Goal: Consume media (video, audio): Consume media (video, audio)

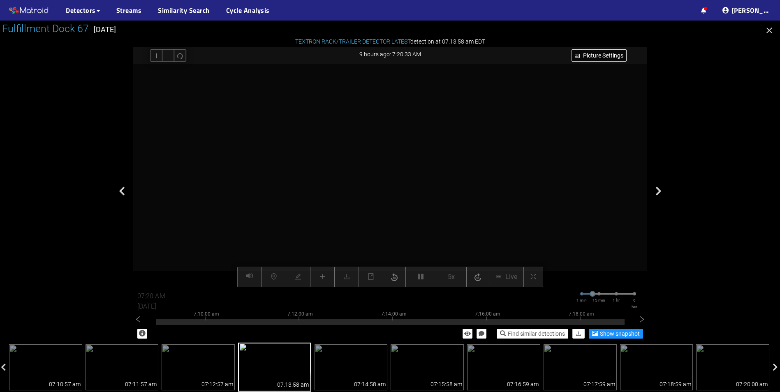
scroll to position [215, 0]
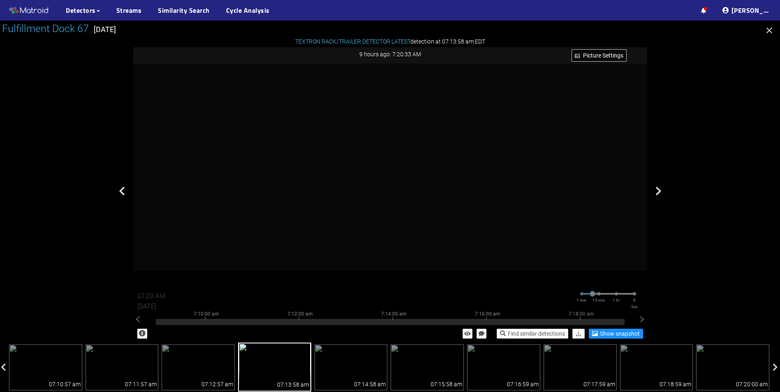
click at [770, 28] on icon "button" at bounding box center [769, 30] width 10 height 10
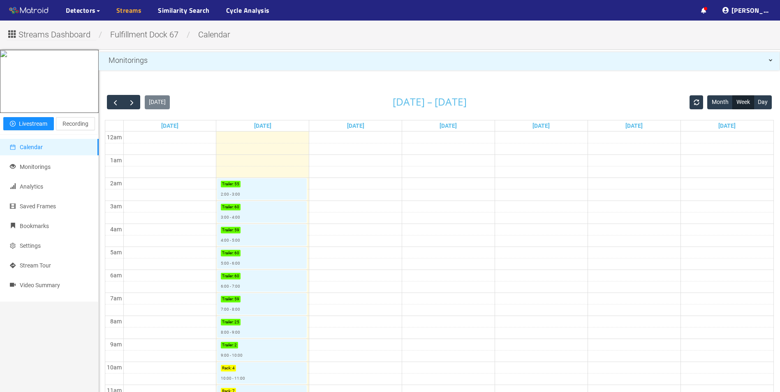
click at [125, 11] on link "Streams" at bounding box center [128, 10] width 25 height 10
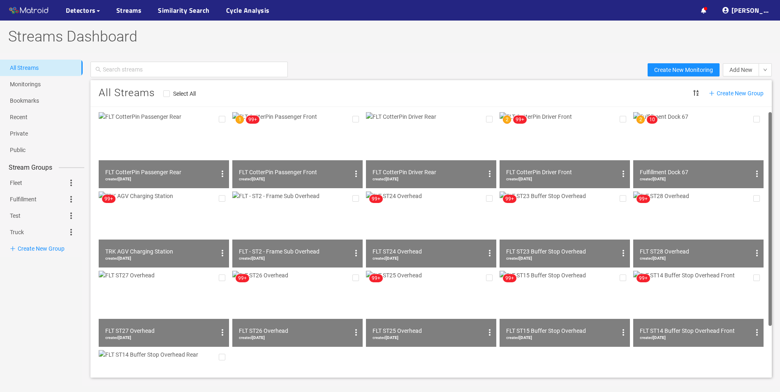
click at [435, 140] on img at bounding box center [431, 150] width 130 height 76
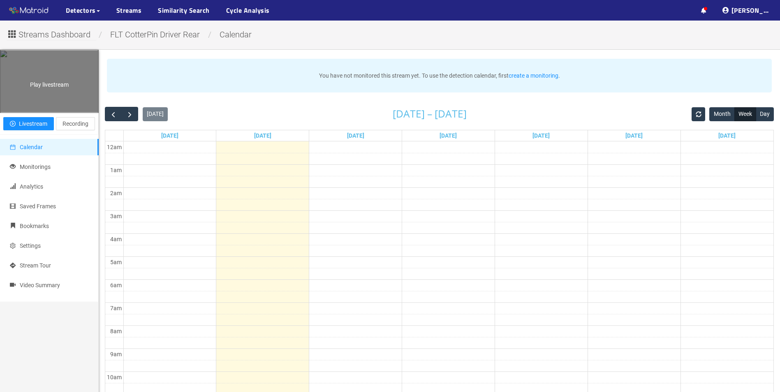
click at [51, 112] on div "Play livestream" at bounding box center [49, 82] width 98 height 62
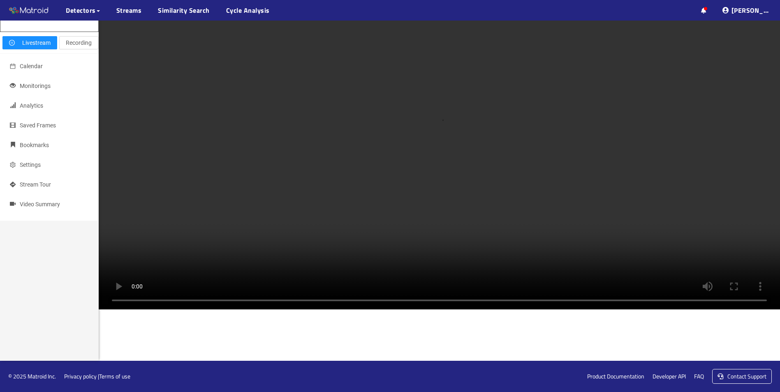
scroll to position [432, 0]
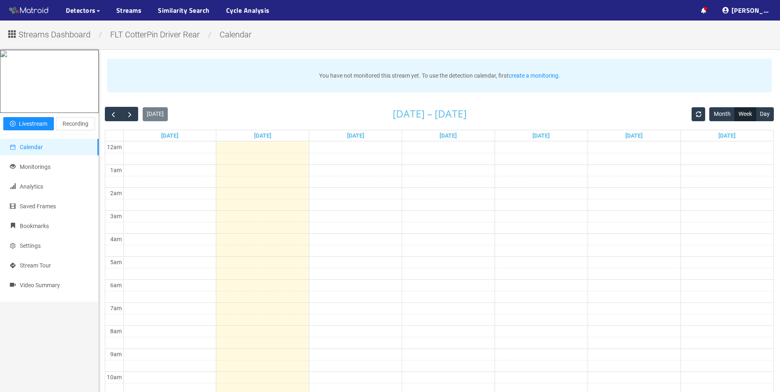
click at [169, 37] on span "FLT CotterPin Driver Rear" at bounding box center [155, 35] width 102 height 10
click at [78, 39] on span "Streams Dashboard" at bounding box center [54, 34] width 72 height 13
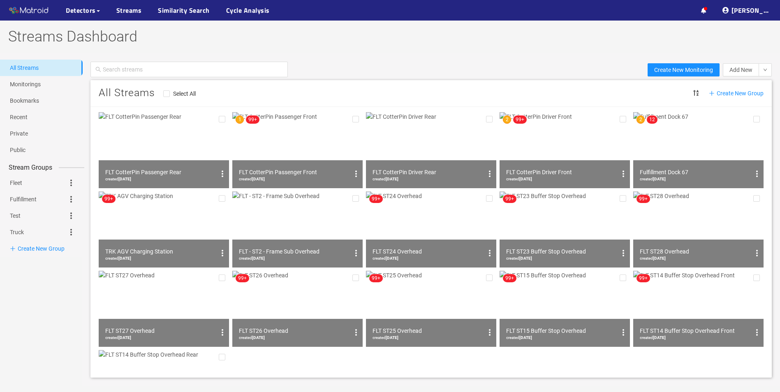
click at [167, 142] on img at bounding box center [164, 150] width 130 height 76
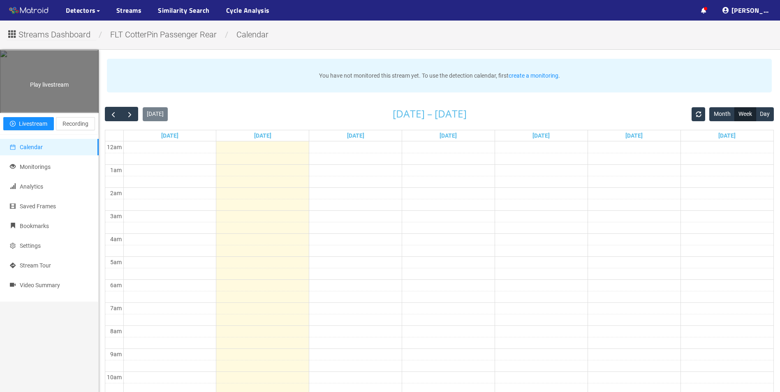
click at [48, 112] on div "Play livestream" at bounding box center [49, 82] width 98 height 62
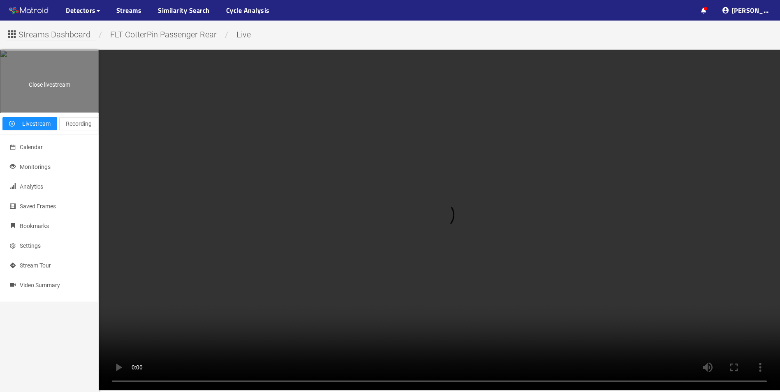
click at [47, 112] on div "Close livestream" at bounding box center [49, 82] width 98 height 62
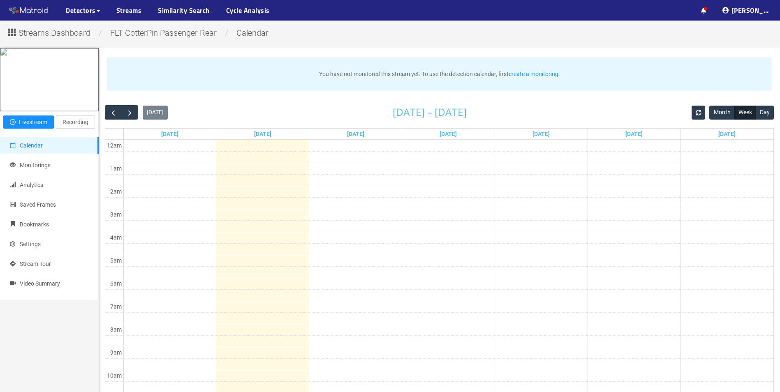
scroll to position [4, 0]
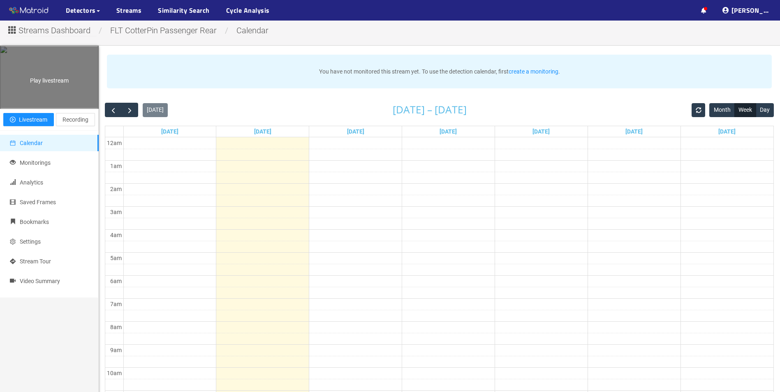
drag, startPoint x: 45, startPoint y: 130, endPoint x: 45, endPoint y: 104, distance: 26.7
click at [45, 104] on div "Play livestream" at bounding box center [49, 77] width 98 height 62
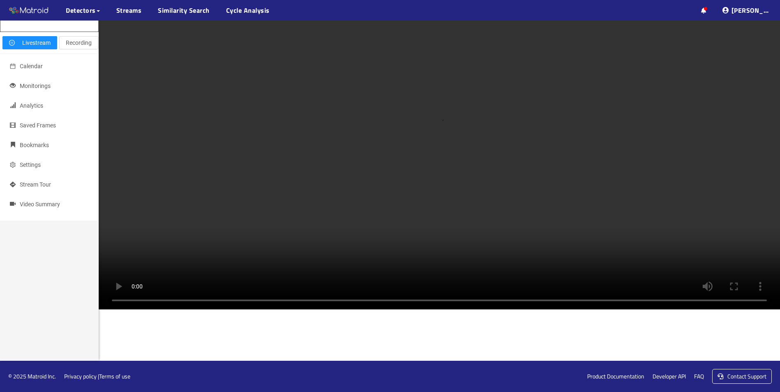
scroll to position [356, 0]
